Goal: Answer question/provide support: Answer question/provide support

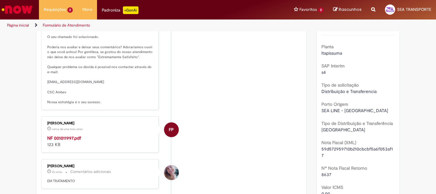
scroll to position [191, 0]
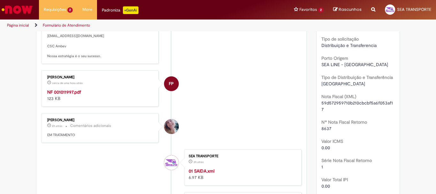
click at [66, 95] on strong "NF 001011997.pdf" at bounding box center [64, 92] width 34 height 6
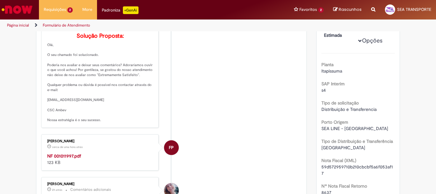
scroll to position [0, 0]
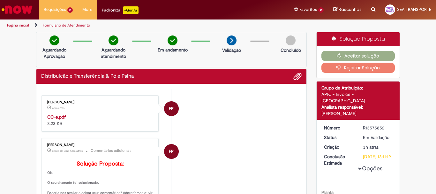
click at [55, 115] on strong "CC-e.pdf" at bounding box center [56, 117] width 18 height 6
click at [358, 59] on button "Aceitar solução" at bounding box center [358, 56] width 74 height 10
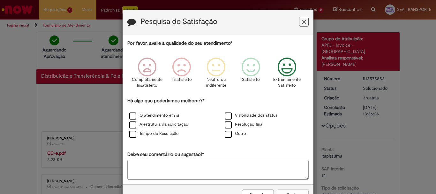
click at [283, 71] on icon "Feedback" at bounding box center [287, 66] width 24 height 19
click at [248, 128] on div "Resolução final" at bounding box center [265, 125] width 94 height 8
click at [246, 124] on label "Resolução final" at bounding box center [244, 124] width 39 height 6
drag, startPoint x: 290, startPoint y: 191, endPoint x: 292, endPoint y: 193, distance: 3.3
click at [290, 191] on button "Enviar" at bounding box center [292, 194] width 32 height 11
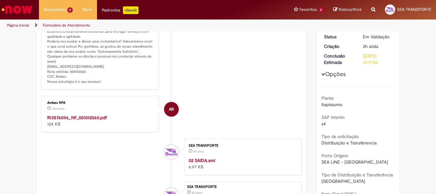
scroll to position [96, 0]
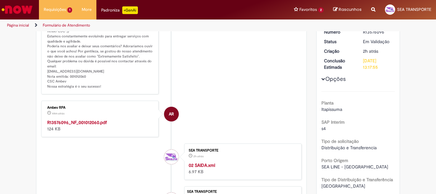
click at [98, 121] on strong "R13576096_NF_001012060.pdf" at bounding box center [77, 122] width 60 height 6
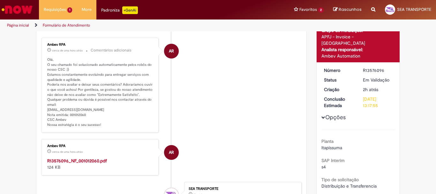
scroll to position [0, 0]
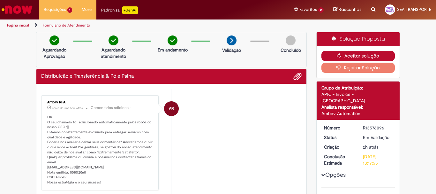
click at [345, 53] on button "Aceitar solução" at bounding box center [358, 56] width 74 height 10
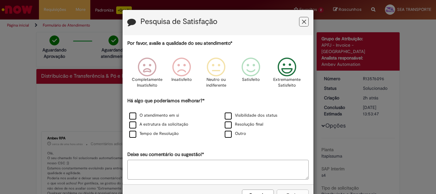
click at [288, 77] on icon "Feedback" at bounding box center [287, 66] width 24 height 19
click at [258, 123] on label "Resolução final" at bounding box center [244, 124] width 39 height 6
click at [291, 191] on button "Enviar" at bounding box center [292, 194] width 32 height 11
